Goal: Information Seeking & Learning: Learn about a topic

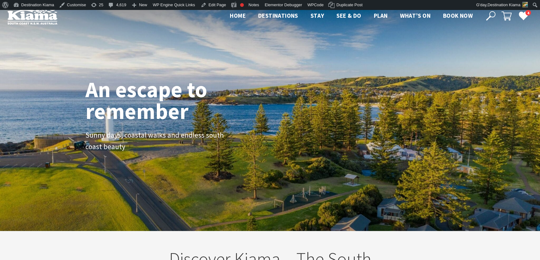
scroll to position [98, 544]
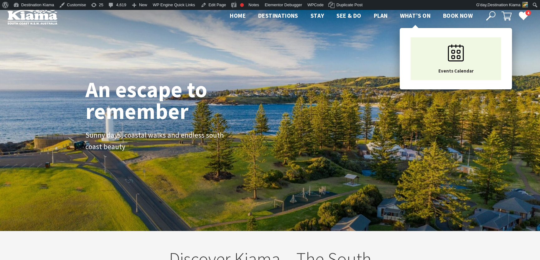
click at [415, 16] on span "What’s On" at bounding box center [415, 15] width 31 height 7
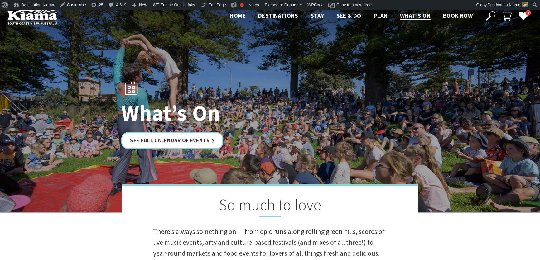
click at [490, 14] on icon at bounding box center [490, 15] width 9 height 9
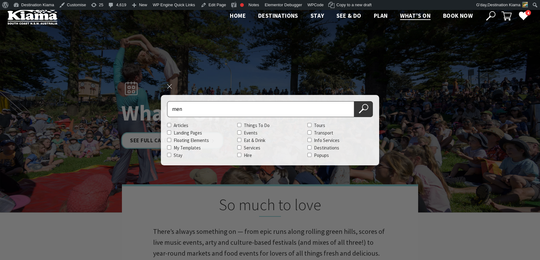
type input "men"
click at [354, 101] on button "Search Now" at bounding box center [363, 109] width 19 height 16
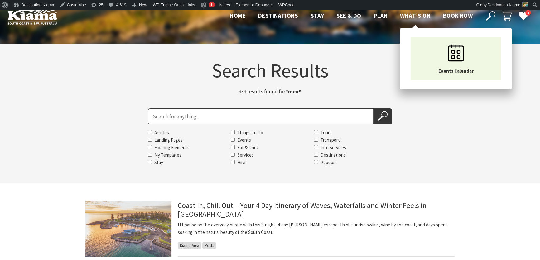
click at [404, 17] on span "What’s On" at bounding box center [415, 15] width 31 height 7
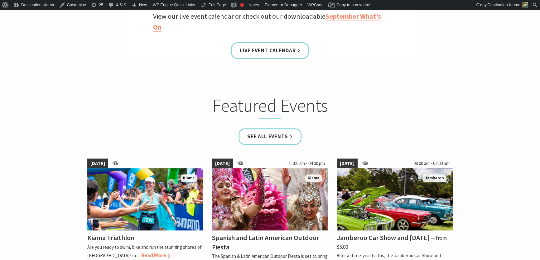
scroll to position [312, 0]
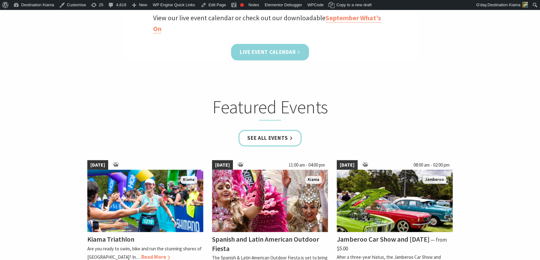
click at [286, 53] on link "Live Event Calendar" at bounding box center [270, 52] width 78 height 17
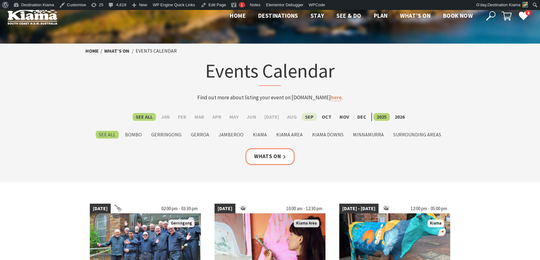
click at [304, 118] on label "Sep" at bounding box center [309, 117] width 15 height 8
click at [0, 0] on input "Sep" at bounding box center [0, 0] width 0 height 0
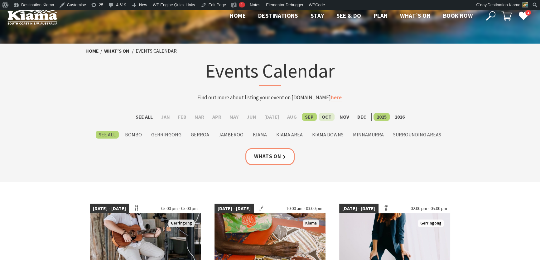
click at [318, 118] on label "Oct" at bounding box center [326, 117] width 16 height 8
click at [0, 0] on input "Oct" at bounding box center [0, 0] width 0 height 0
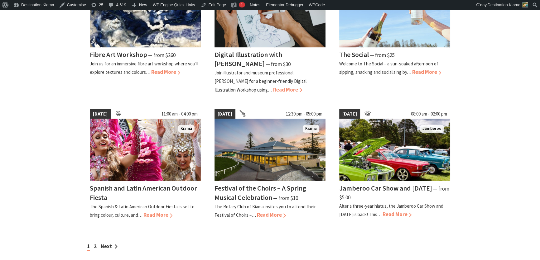
scroll to position [595, 0]
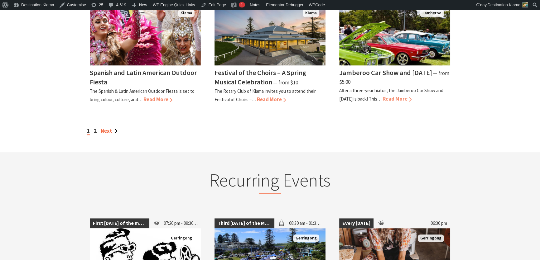
click at [106, 129] on link "Next" at bounding box center [109, 130] width 17 height 7
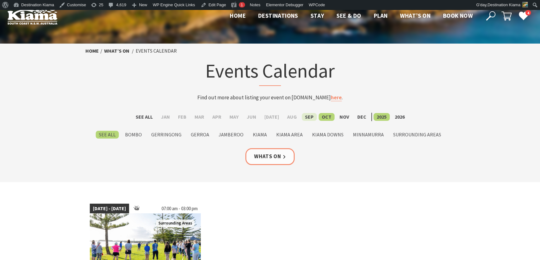
click at [307, 117] on label "Sep" at bounding box center [309, 117] width 15 height 8
click at [0, 0] on input "Sep" at bounding box center [0, 0] width 0 height 0
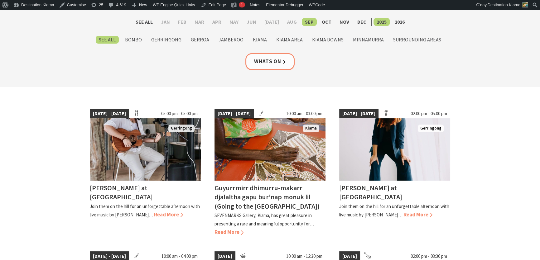
scroll to position [85, 0]
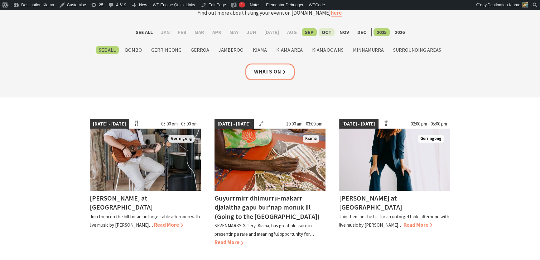
click at [323, 29] on label "Oct" at bounding box center [326, 32] width 16 height 8
click at [0, 0] on input "Oct" at bounding box center [0, 0] width 0 height 0
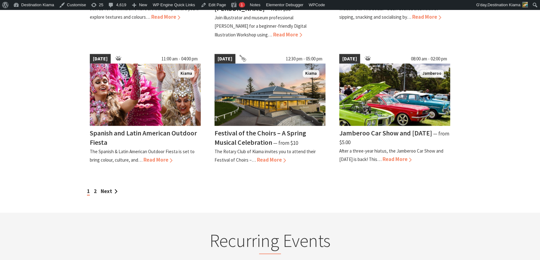
scroll to position [538, 0]
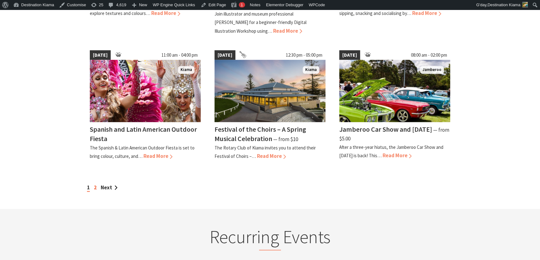
click at [95, 188] on link "2" at bounding box center [95, 187] width 3 height 7
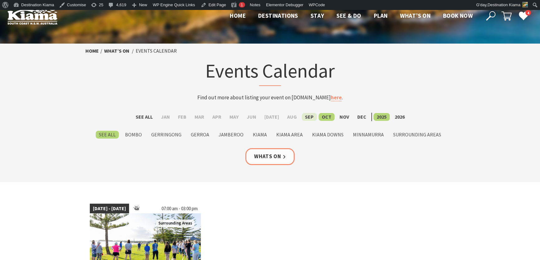
click at [302, 117] on label "Sep" at bounding box center [309, 117] width 15 height 8
click at [0, 0] on input "Sep" at bounding box center [0, 0] width 0 height 0
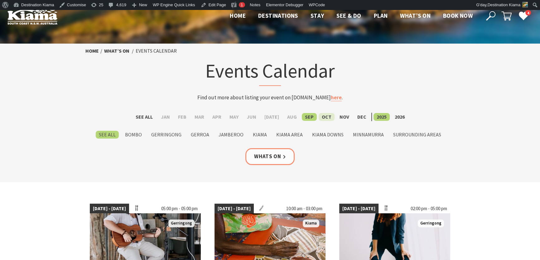
click at [319, 118] on label "Oct" at bounding box center [326, 117] width 16 height 8
click at [0, 0] on input "Oct" at bounding box center [0, 0] width 0 height 0
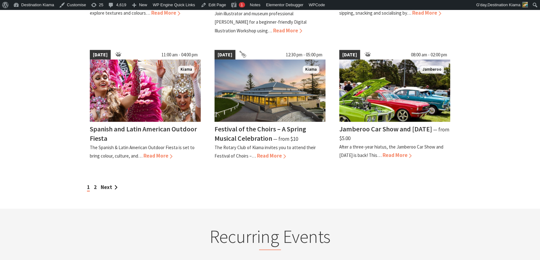
scroll to position [538, 0]
click at [207, 6] on link "Edit Page" at bounding box center [213, 5] width 30 height 10
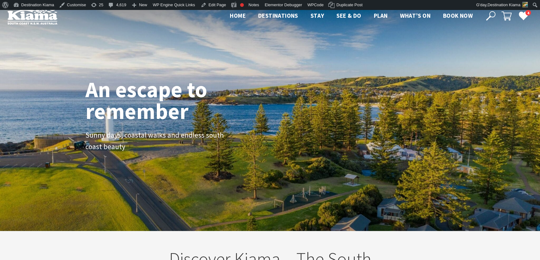
scroll to position [9, 544]
click at [492, 14] on icon at bounding box center [490, 15] width 9 height 9
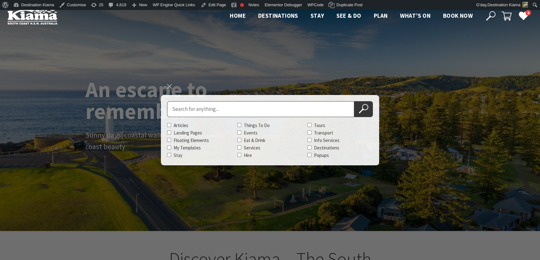
scroll to position [98, 544]
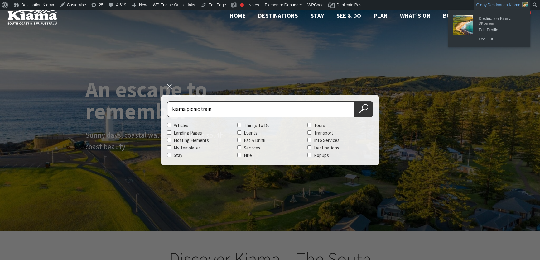
type input "kiama picnic train"
click at [354, 101] on button "Search Now" at bounding box center [363, 109] width 19 height 16
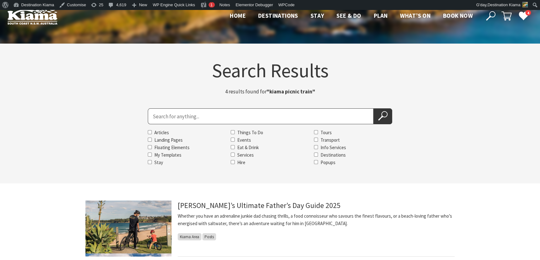
click at [174, 116] on input "Search for" at bounding box center [261, 116] width 226 height 16
type input "botanical christmas"
click at [373, 108] on button "Search Now" at bounding box center [382, 116] width 19 height 16
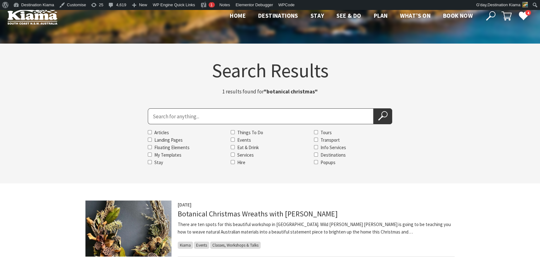
drag, startPoint x: 164, startPoint y: 118, endPoint x: 197, endPoint y: 107, distance: 35.0
click at [169, 115] on input "Search for" at bounding box center [261, 116] width 226 height 16
click at [373, 108] on button "Search Now" at bounding box center [382, 116] width 19 height 16
type input "thirsty merc"
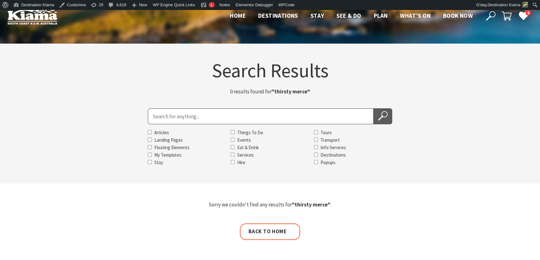
click at [384, 110] on button "Search Now" at bounding box center [382, 116] width 19 height 16
drag, startPoint x: 190, startPoint y: 117, endPoint x: 198, endPoint y: 118, distance: 8.5
click at [190, 117] on input "Search for" at bounding box center [261, 116] width 226 height 16
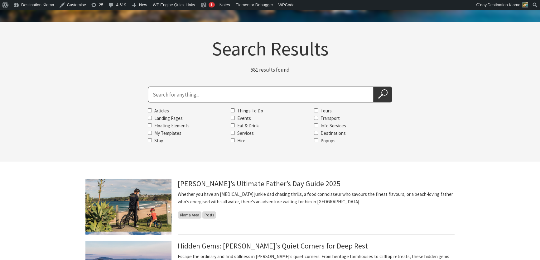
scroll to position [21, 0]
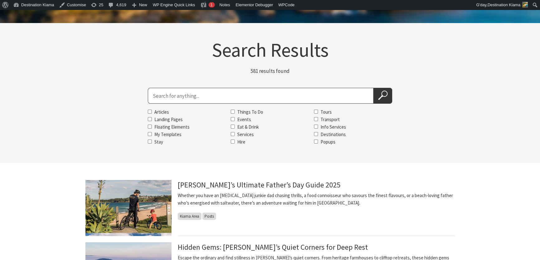
click at [168, 91] on input "Search for" at bounding box center [261, 96] width 226 height 16
type input "Thirsty Merc"
click at [386, 92] on icon at bounding box center [382, 95] width 9 height 9
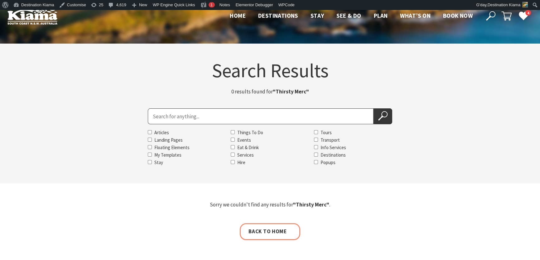
click at [162, 118] on input "Search for" at bounding box center [261, 116] width 226 height 16
type input "Dionne"
click at [373, 108] on button "Search Now" at bounding box center [382, 116] width 19 height 16
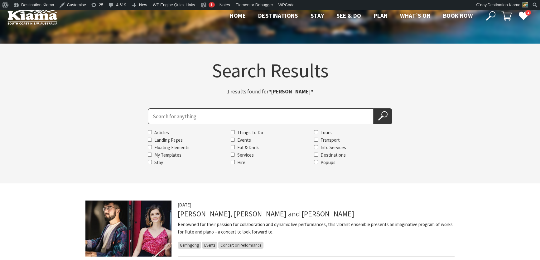
click at [156, 117] on input "Search for" at bounding box center [261, 116] width 226 height 16
type input "changing"
click at [373, 108] on button "Search Now" at bounding box center [382, 116] width 19 height 16
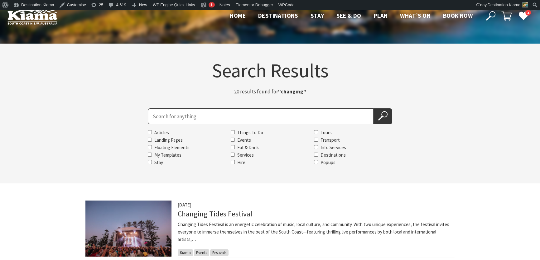
click at [159, 114] on input "Search for" at bounding box center [261, 116] width 226 height 16
type input "The Kazador"
click at [373, 108] on button "Search Now" at bounding box center [382, 116] width 19 height 16
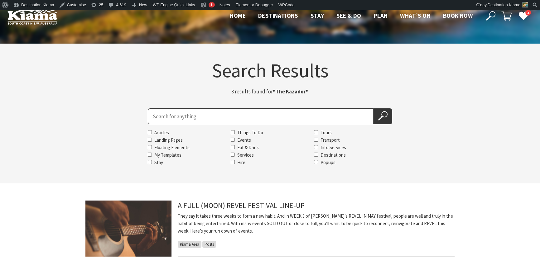
click at [172, 115] on input "Search for" at bounding box center [261, 116] width 226 height 16
type input "pavilion"
click at [373, 108] on button "Search Now" at bounding box center [382, 116] width 19 height 16
click at [385, 117] on icon at bounding box center [382, 115] width 9 height 9
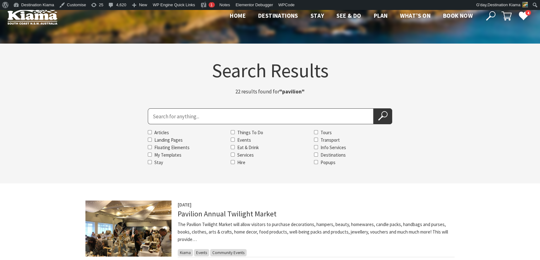
click at [153, 118] on input "Search for" at bounding box center [261, 116] width 226 height 16
type input "jamberoo village"
click at [373, 108] on button "Search Now" at bounding box center [382, 116] width 19 height 16
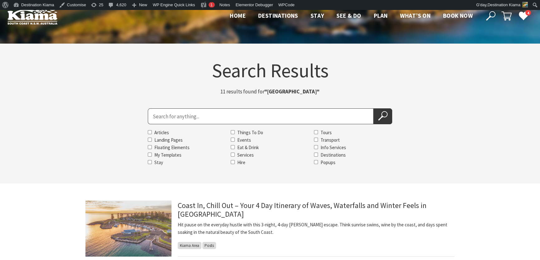
click at [153, 117] on input "Search for" at bounding box center [261, 116] width 226 height 16
type input "The ANgels"
click at [373, 108] on button "Search Now" at bounding box center [382, 116] width 19 height 16
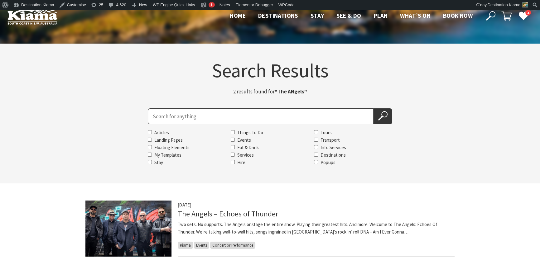
click at [164, 115] on input "Search for" at bounding box center [261, 116] width 226 height 16
click at [373, 108] on button "Search Now" at bounding box center [382, 116] width 19 height 16
type input "rekindled"
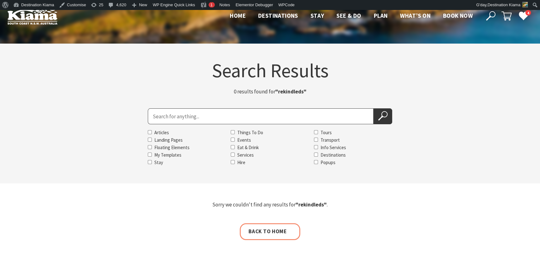
click at [154, 114] on input "Search for" at bounding box center [261, 116] width 226 height 16
type input "rekindled"
click at [373, 108] on button "Search Now" at bounding box center [382, 116] width 19 height 16
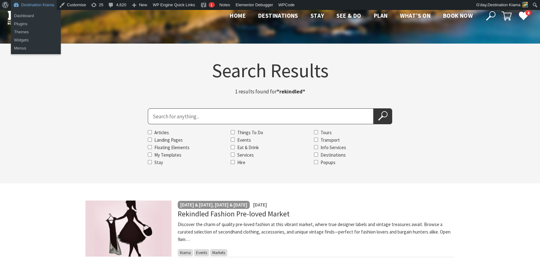
click at [29, 5] on link "Destination Kiama" at bounding box center [34, 5] width 46 height 10
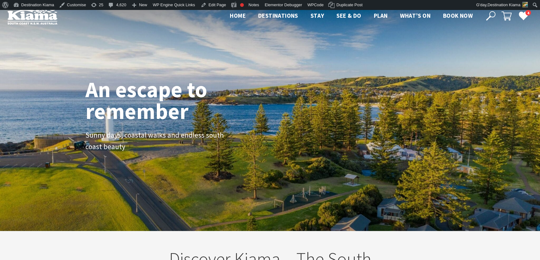
scroll to position [103, 544]
click at [489, 15] on icon at bounding box center [490, 15] width 9 height 9
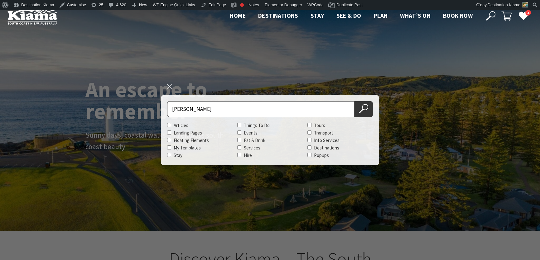
type input "jason"
click at [354, 101] on button "Search Now" at bounding box center [363, 109] width 19 height 16
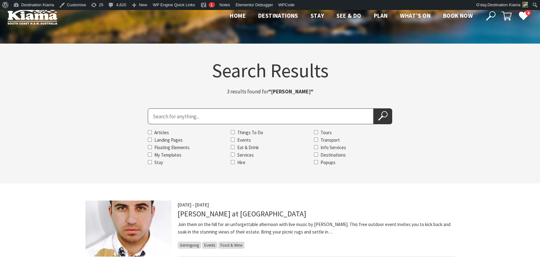
click at [155, 115] on input "Search for" at bounding box center [261, 116] width 226 height 16
type input "tromb"
click at [373, 108] on button "Search Now" at bounding box center [382, 116] width 19 height 16
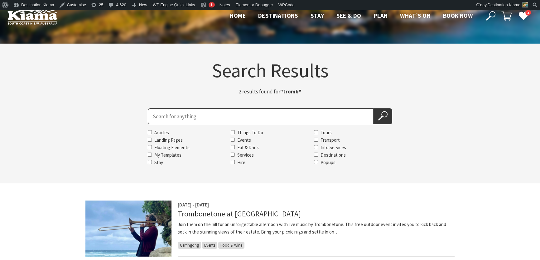
click at [156, 118] on input "Search for" at bounding box center [261, 116] width 226 height 16
type input "the barstool"
click at [373, 108] on button "Search Now" at bounding box center [382, 116] width 19 height 16
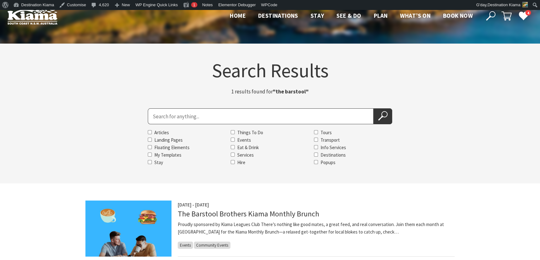
click at [168, 119] on input "Search for" at bounding box center [261, 116] width 226 height 16
type input "friday night clay"
click at [373, 108] on button "Search Now" at bounding box center [382, 116] width 19 height 16
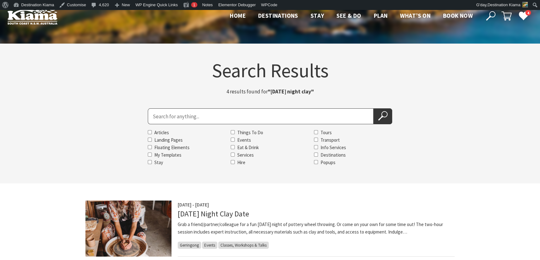
click at [179, 116] on input "Search for" at bounding box center [261, 116] width 226 height 16
type input "matt dundas"
click at [373, 108] on button "Search Now" at bounding box center [382, 116] width 19 height 16
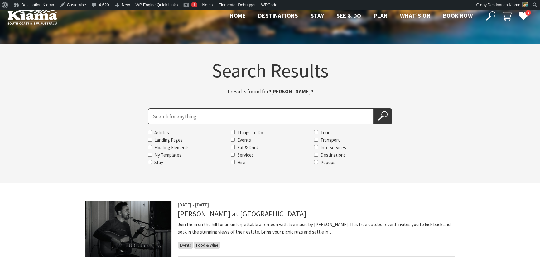
click at [169, 118] on input "Search for" at bounding box center [261, 116] width 226 height 16
type input "pottery wheelthrowing"
click at [373, 108] on button "Search Now" at bounding box center [382, 116] width 19 height 16
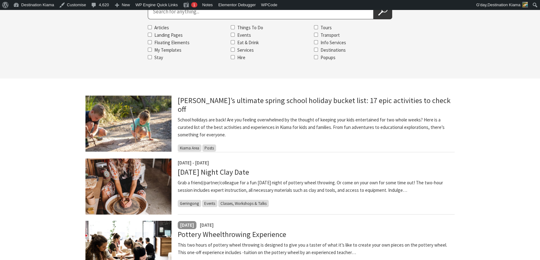
scroll to position [170, 0]
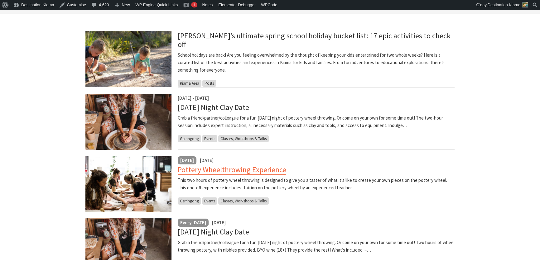
click at [202, 171] on link "Pottery Wheelthrowing Experience" at bounding box center [232, 170] width 108 height 10
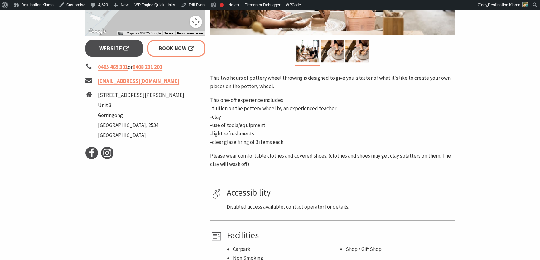
scroll to position [255, 0]
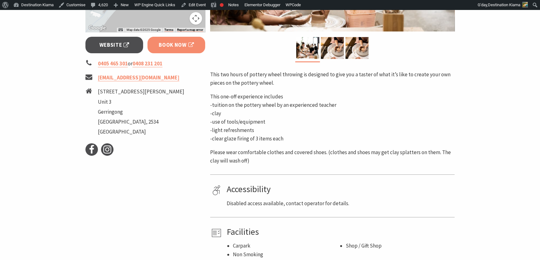
click at [171, 47] on span "Book Now" at bounding box center [176, 45] width 35 height 8
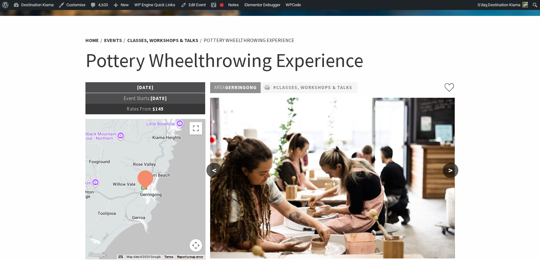
scroll to position [0, 0]
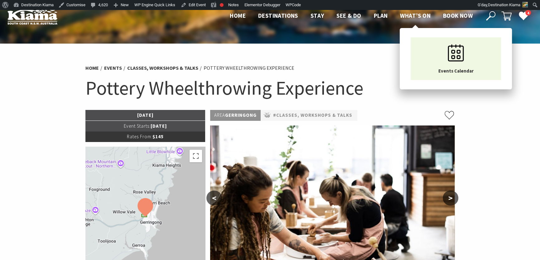
click at [412, 17] on span "What’s On" at bounding box center [415, 15] width 31 height 7
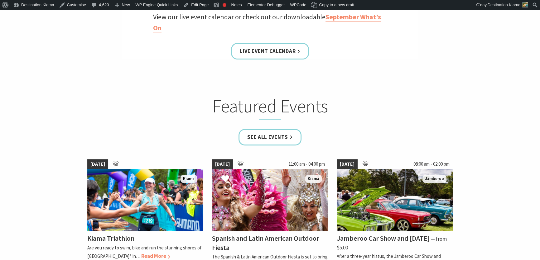
scroll to position [283, 0]
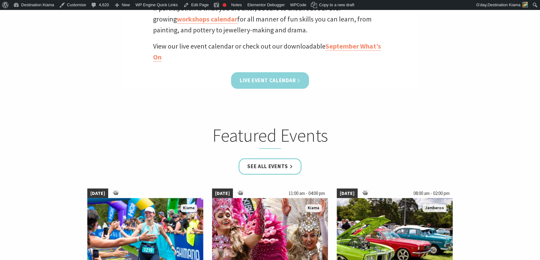
click at [265, 78] on link "Live Event Calendar" at bounding box center [270, 80] width 78 height 17
click at [282, 78] on link "Live Event Calendar" at bounding box center [270, 80] width 78 height 17
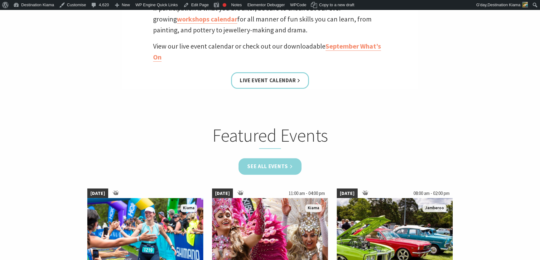
click at [263, 162] on link "See all Events" at bounding box center [269, 166] width 63 height 17
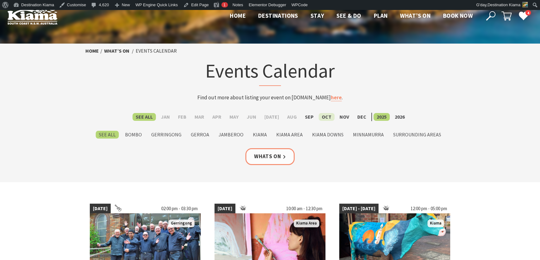
click at [321, 117] on label "Oct" at bounding box center [326, 117] width 16 height 8
click at [0, 0] on input "Oct" at bounding box center [0, 0] width 0 height 0
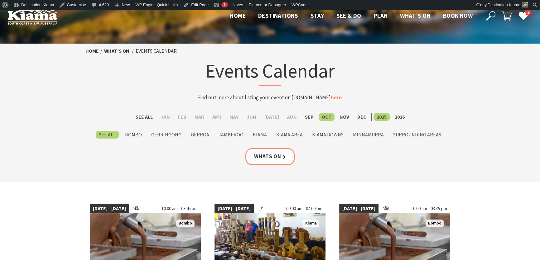
click at [492, 18] on icon at bounding box center [490, 15] width 9 height 9
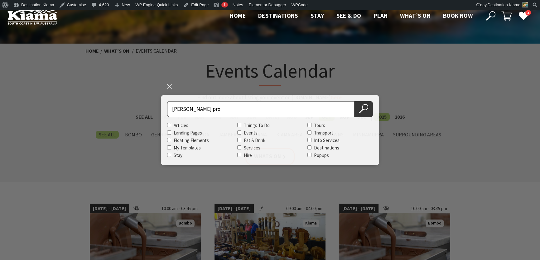
type input "[PERSON_NAME] pro"
click at [354, 101] on button "Search Now" at bounding box center [363, 109] width 19 height 16
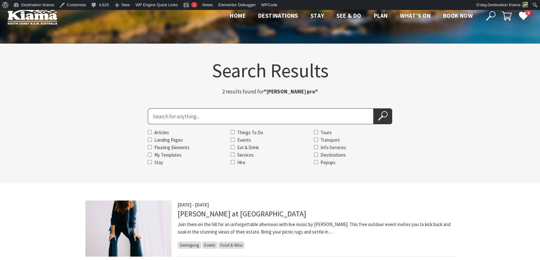
drag, startPoint x: 156, startPoint y: 118, endPoint x: 166, endPoint y: 118, distance: 10.0
click at [159, 118] on input "Search for" at bounding box center [261, 116] width 226 height 16
type input "mecure gerringong"
click at [373, 108] on button "Search Now" at bounding box center [382, 116] width 19 height 16
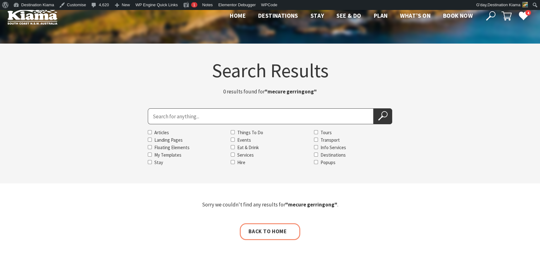
click at [157, 119] on input "Search for" at bounding box center [261, 116] width 226 height 16
type input "mecure gerringong"
click at [381, 111] on icon at bounding box center [382, 115] width 9 height 9
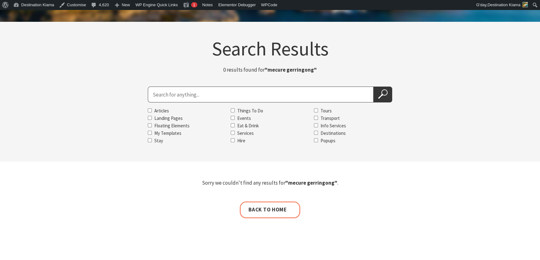
scroll to position [28, 0]
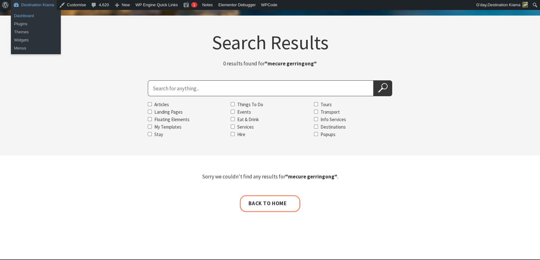
click at [34, 13] on link "Dashboard" at bounding box center [36, 16] width 50 height 8
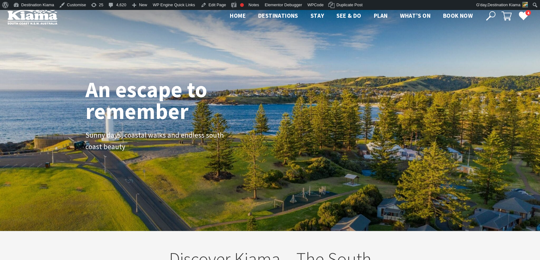
click at [489, 16] on icon at bounding box center [490, 15] width 9 height 9
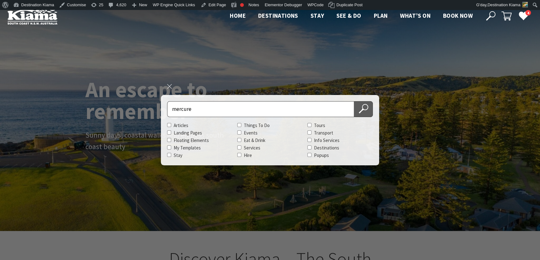
type input "mercure"
click at [365, 104] on use at bounding box center [362, 108] width 9 height 9
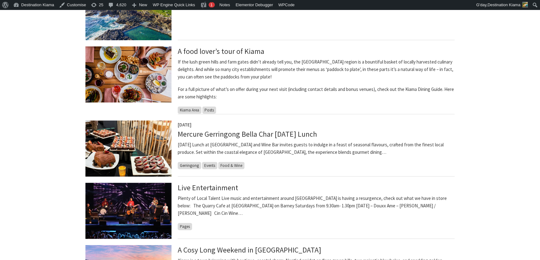
scroll to position [283, 0]
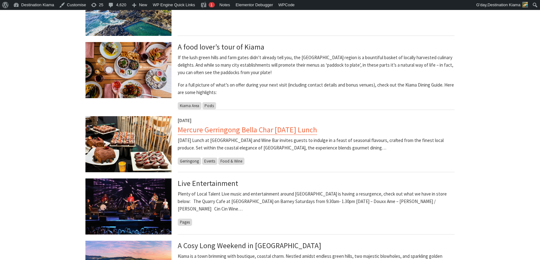
click at [201, 131] on link "Mercure Gerringong Bella Char Christmas Day Lunch" at bounding box center [247, 130] width 139 height 10
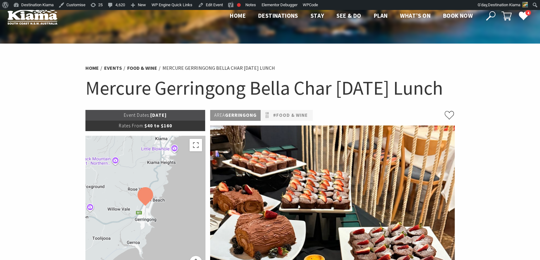
click at [489, 11] on icon at bounding box center [490, 15] width 9 height 9
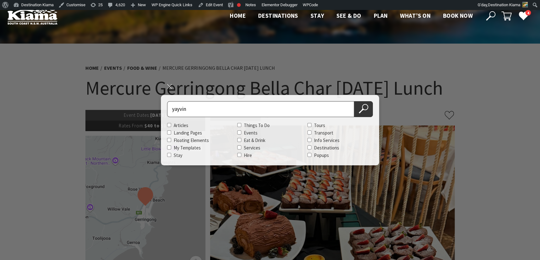
type input "yayvin"
click at [354, 101] on button "Search Now" at bounding box center [363, 109] width 19 height 16
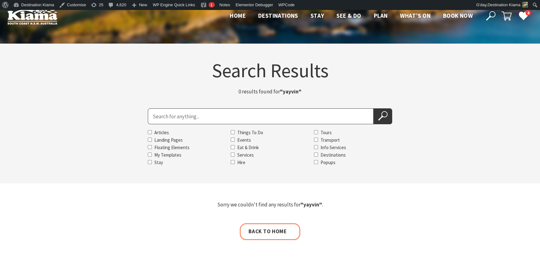
click at [160, 115] on input "Search for" at bounding box center [261, 116] width 226 height 16
type input "tayv"
click at [373, 108] on button "Search Now" at bounding box center [382, 116] width 19 height 16
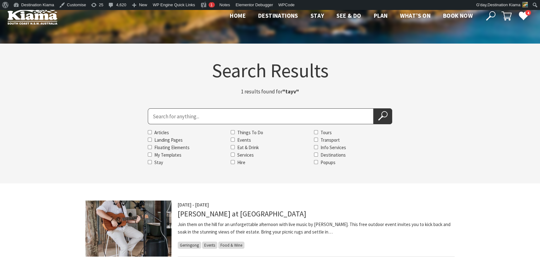
click at [162, 117] on input "Search for" at bounding box center [261, 116] width 226 height 16
type input "bottomless"
click at [373, 108] on button "Search Now" at bounding box center [382, 116] width 19 height 16
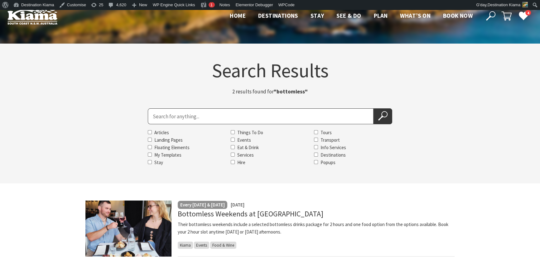
click at [162, 113] on input "Search for" at bounding box center [261, 116] width 226 height 16
type input "ndis"
click at [373, 108] on button "Search Now" at bounding box center [382, 116] width 19 height 16
click at [385, 114] on icon at bounding box center [382, 115] width 9 height 9
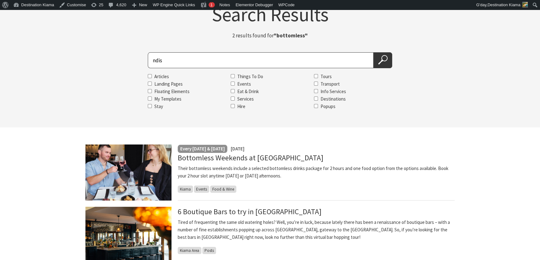
scroll to position [56, 0]
click at [382, 59] on use at bounding box center [382, 59] width 9 height 9
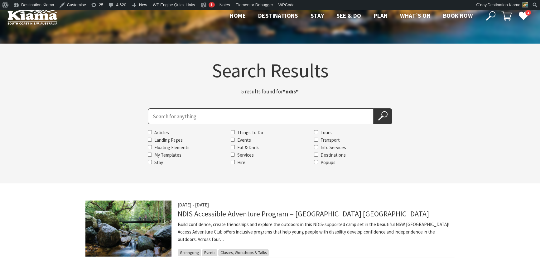
click at [162, 116] on input "Search for" at bounding box center [261, 116] width 226 height 16
type input "jamberoo action park"
click at [379, 120] on use at bounding box center [382, 115] width 9 height 9
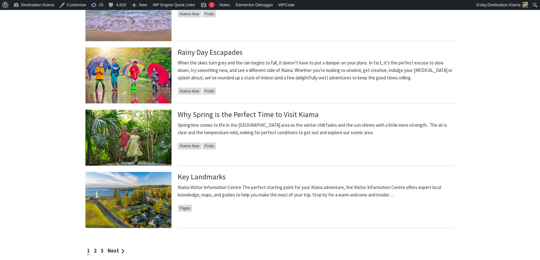
scroll to position [481, 0]
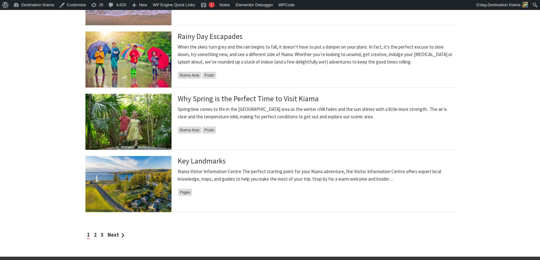
click at [97, 235] on div "1 2 3 Next" at bounding box center [269, 235] width 369 height 8
click at [95, 236] on link "2" at bounding box center [95, 234] width 3 height 7
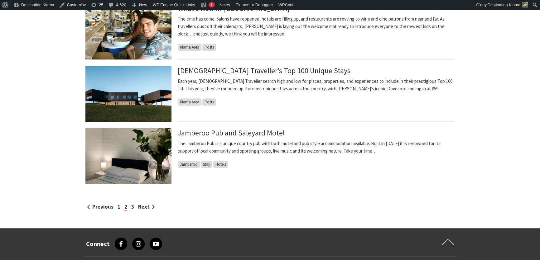
scroll to position [510, 0]
